Goal: Find specific page/section: Find specific page/section

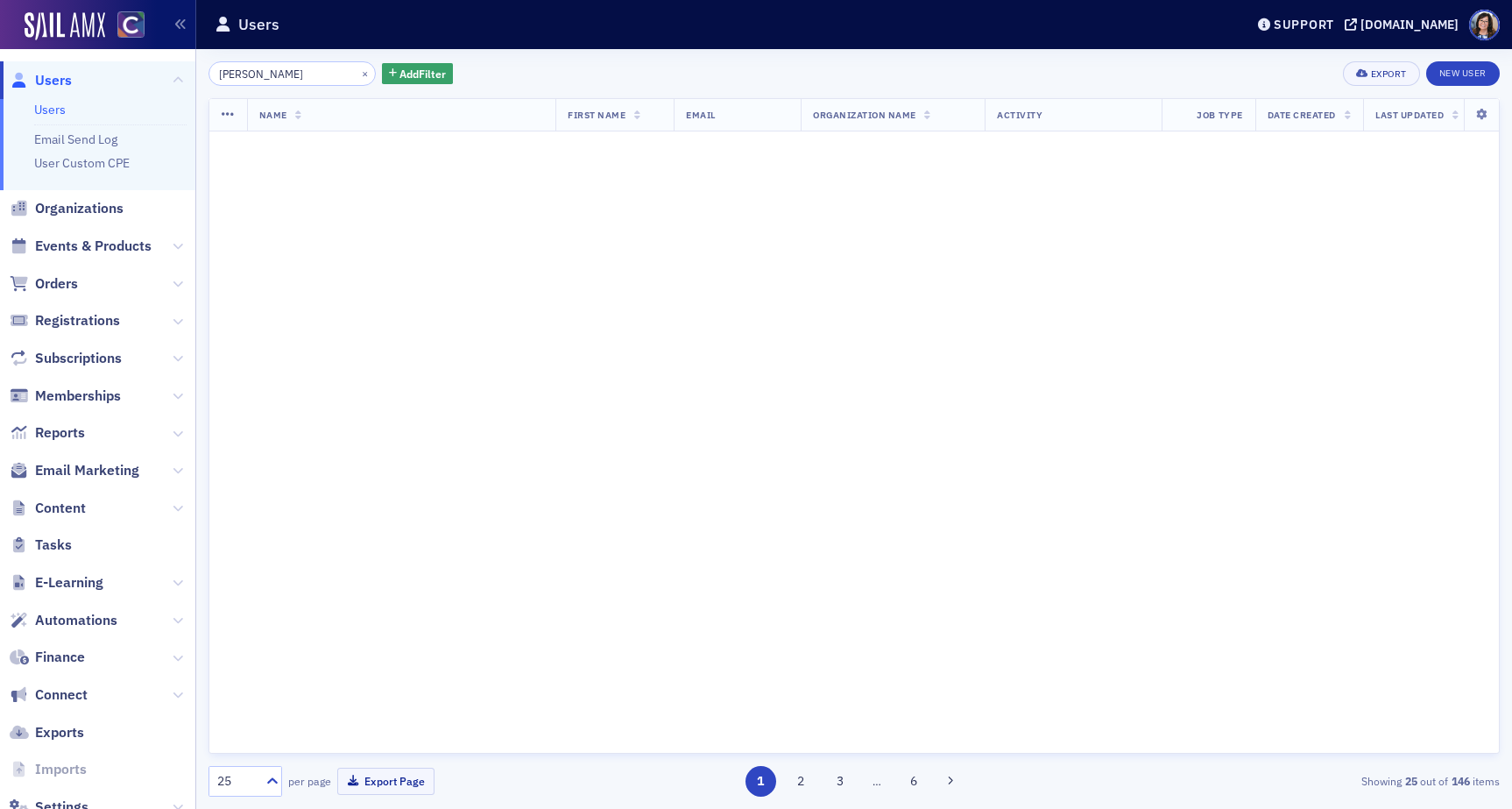
type input "[PERSON_NAME]"
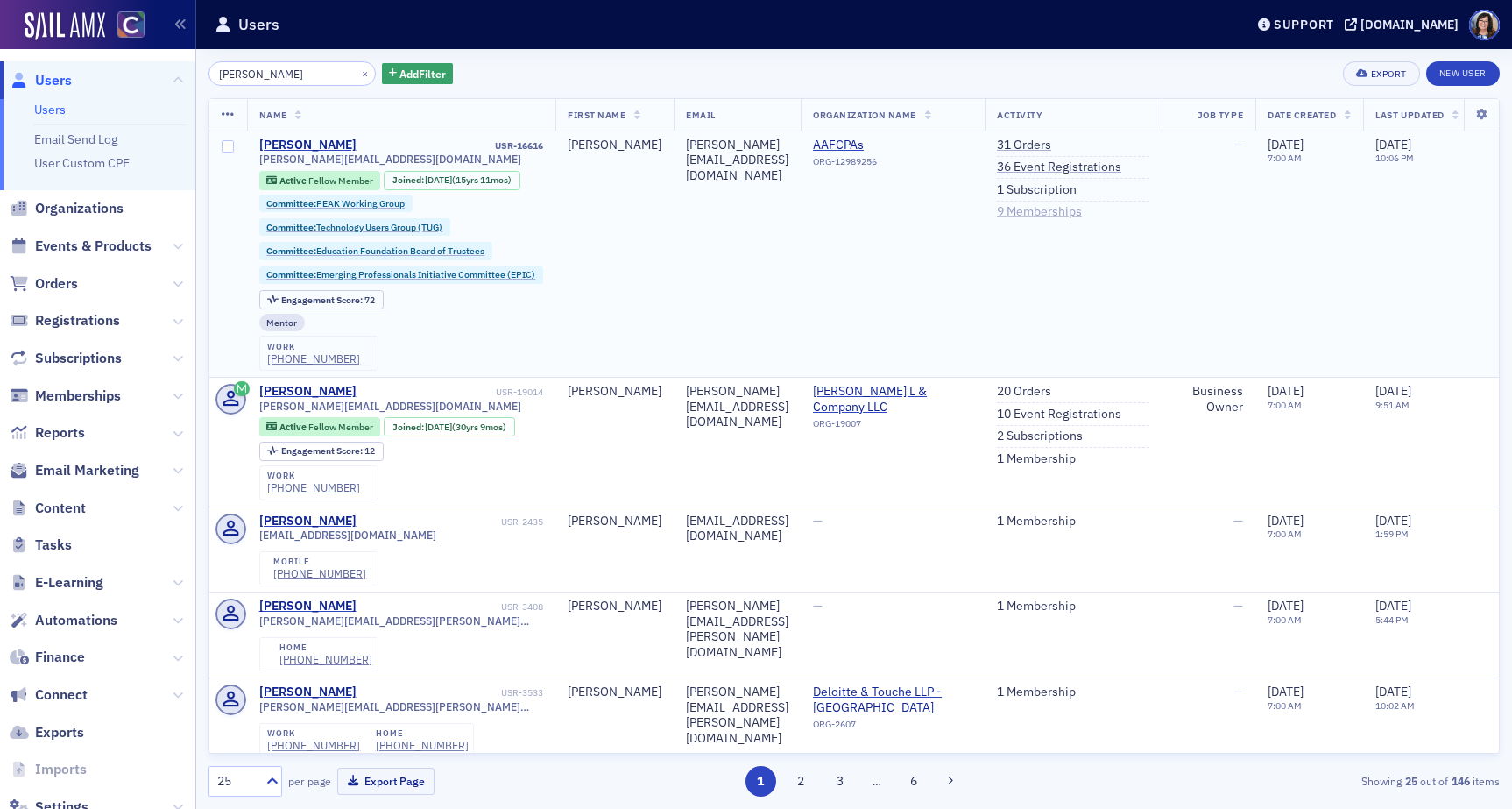
click at [1082, 213] on link "9 Memberships" at bounding box center [1040, 213] width 85 height 16
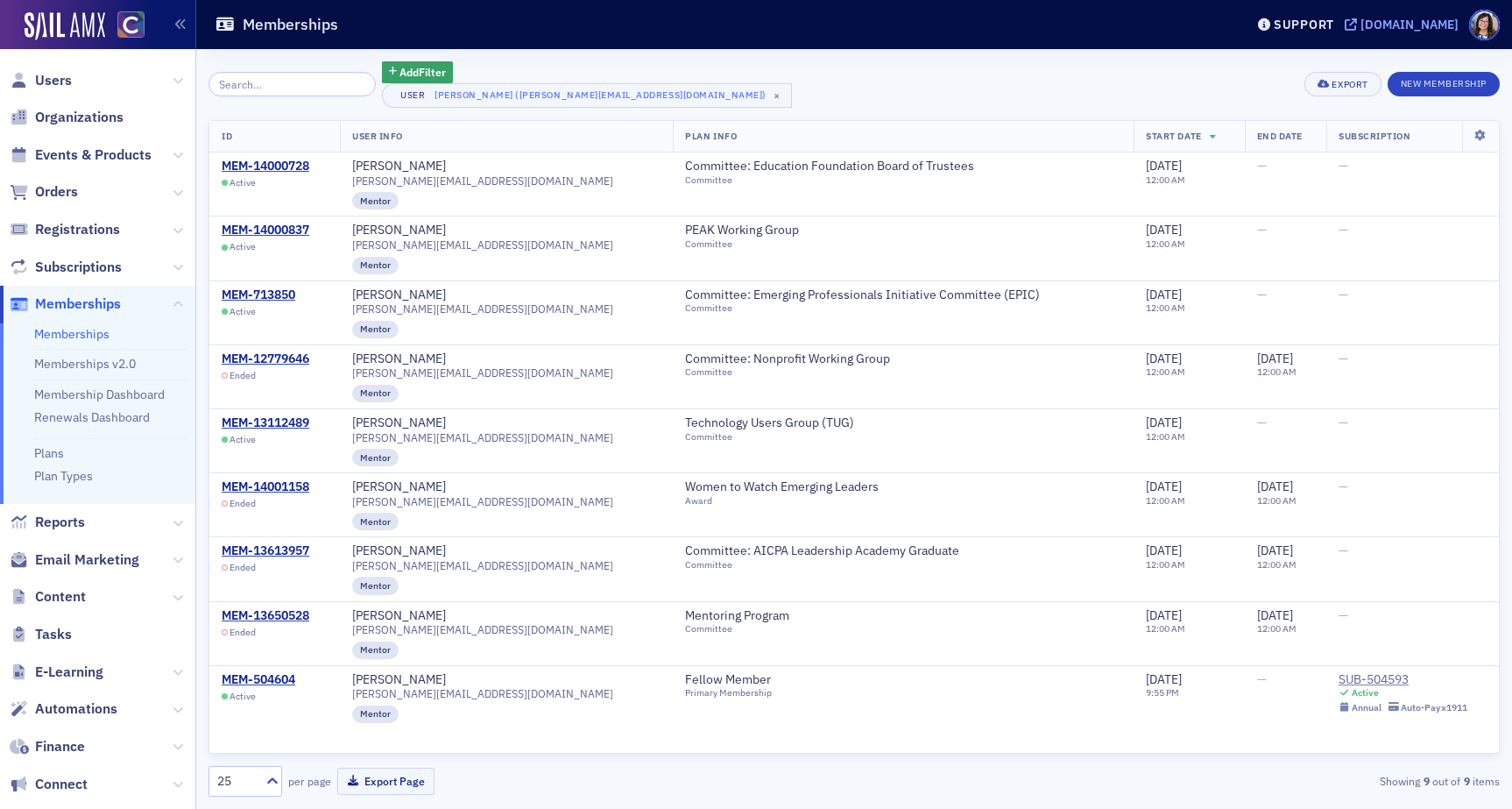
click at [1358, 22] on icon at bounding box center [1351, 25] width 12 height 12
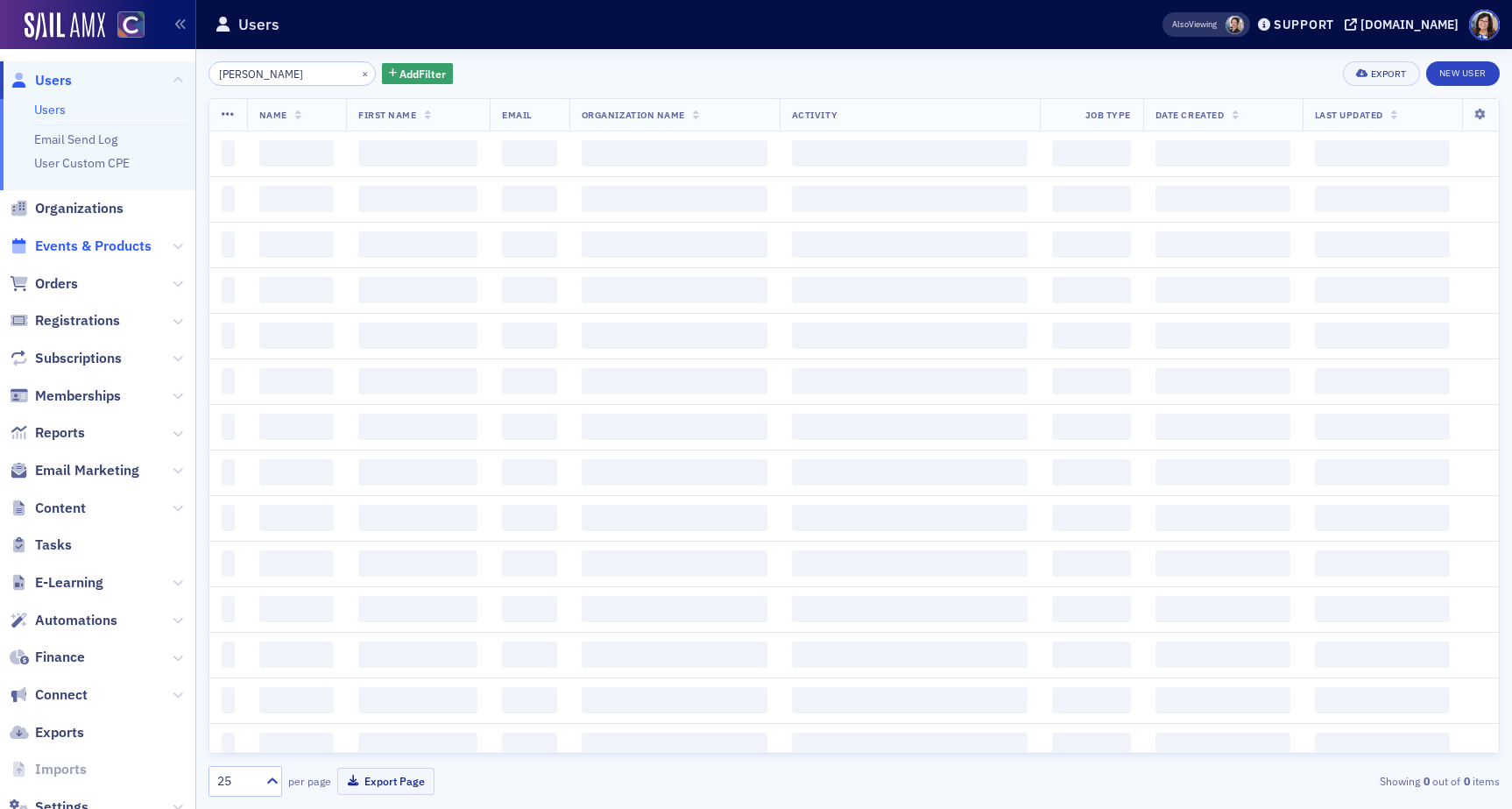
click at [82, 249] on span "Events & Products" at bounding box center [93, 246] width 116 height 20
